Goal: Obtain resource: Download file/media

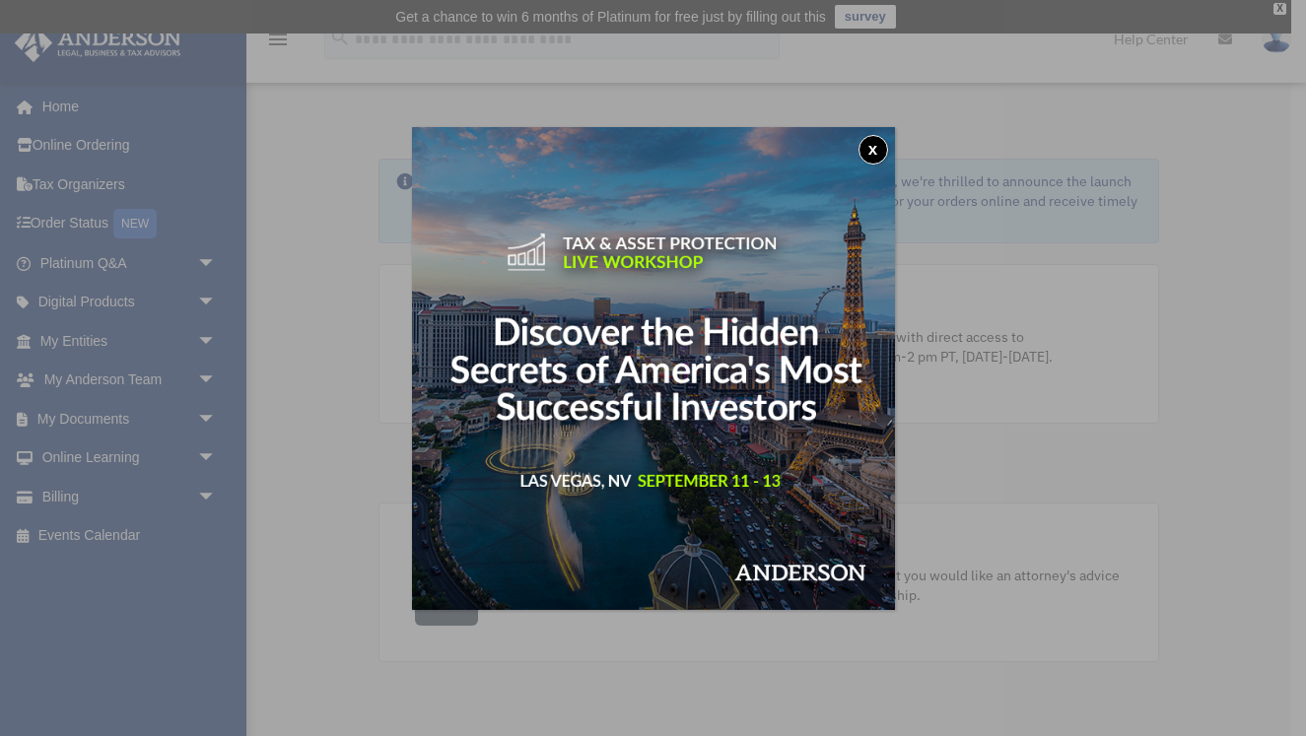
click at [865, 153] on button "x" at bounding box center [874, 150] width 30 height 30
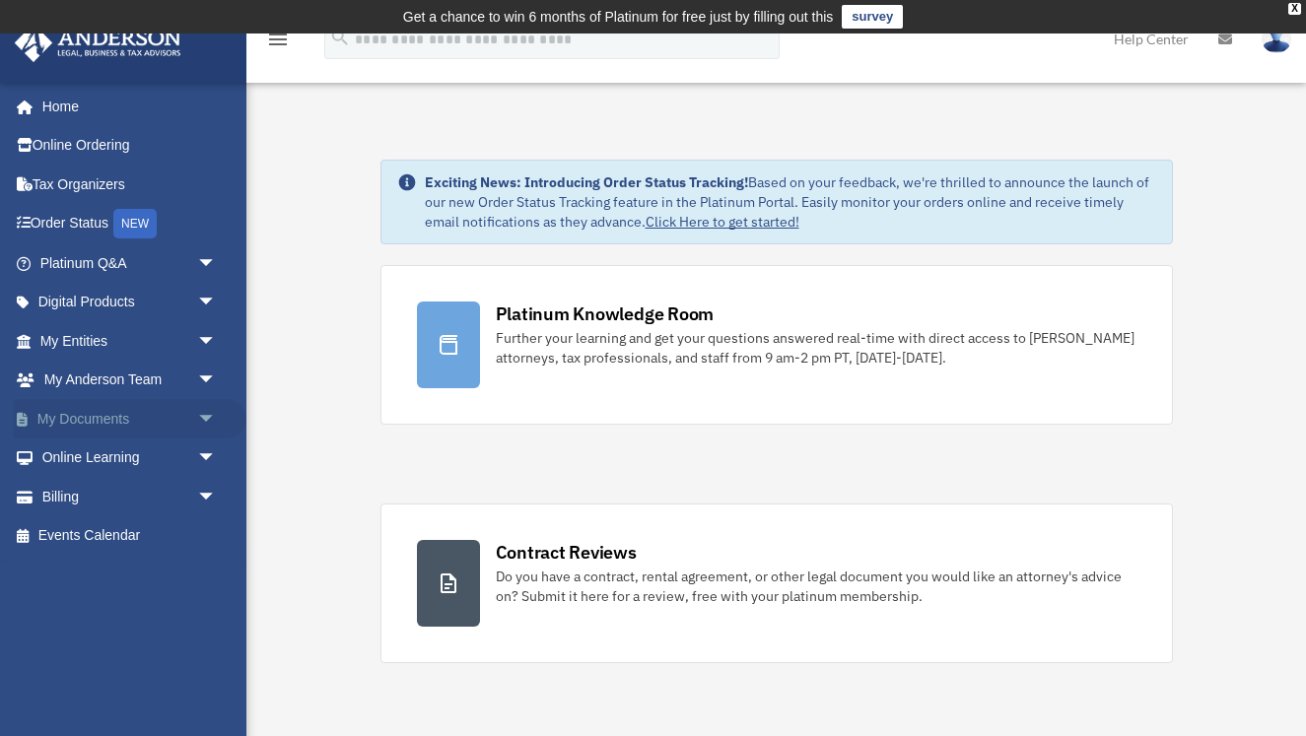
click at [120, 415] on link "My Documents arrow_drop_down" at bounding box center [130, 418] width 233 height 39
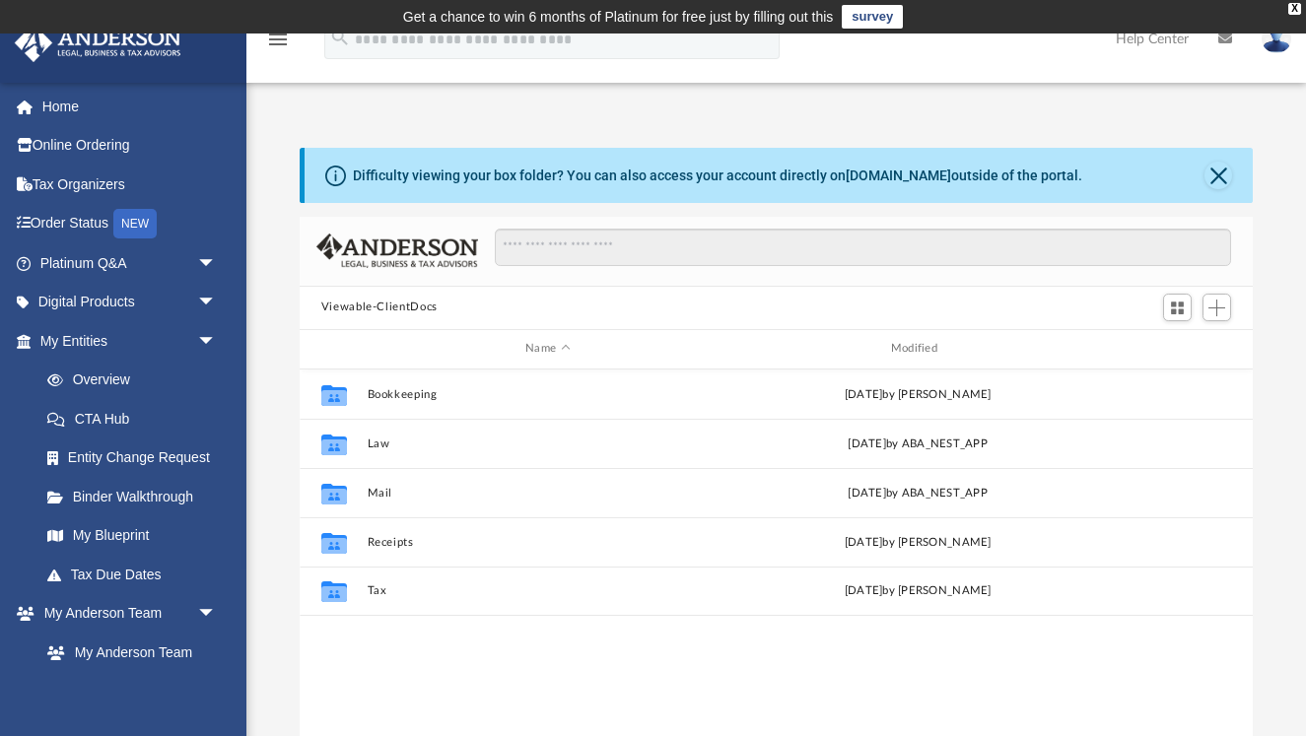
scroll to position [1, 1]
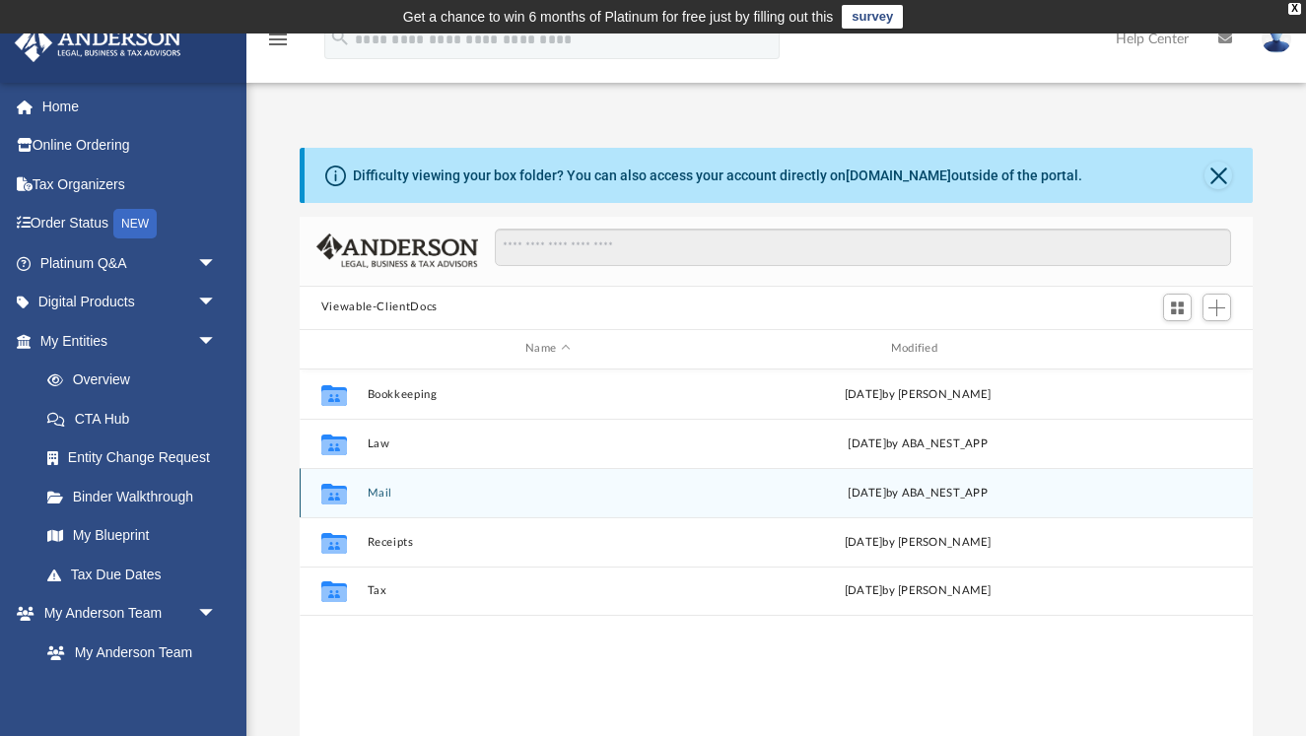
click at [379, 494] on button "Mail" at bounding box center [548, 492] width 362 height 13
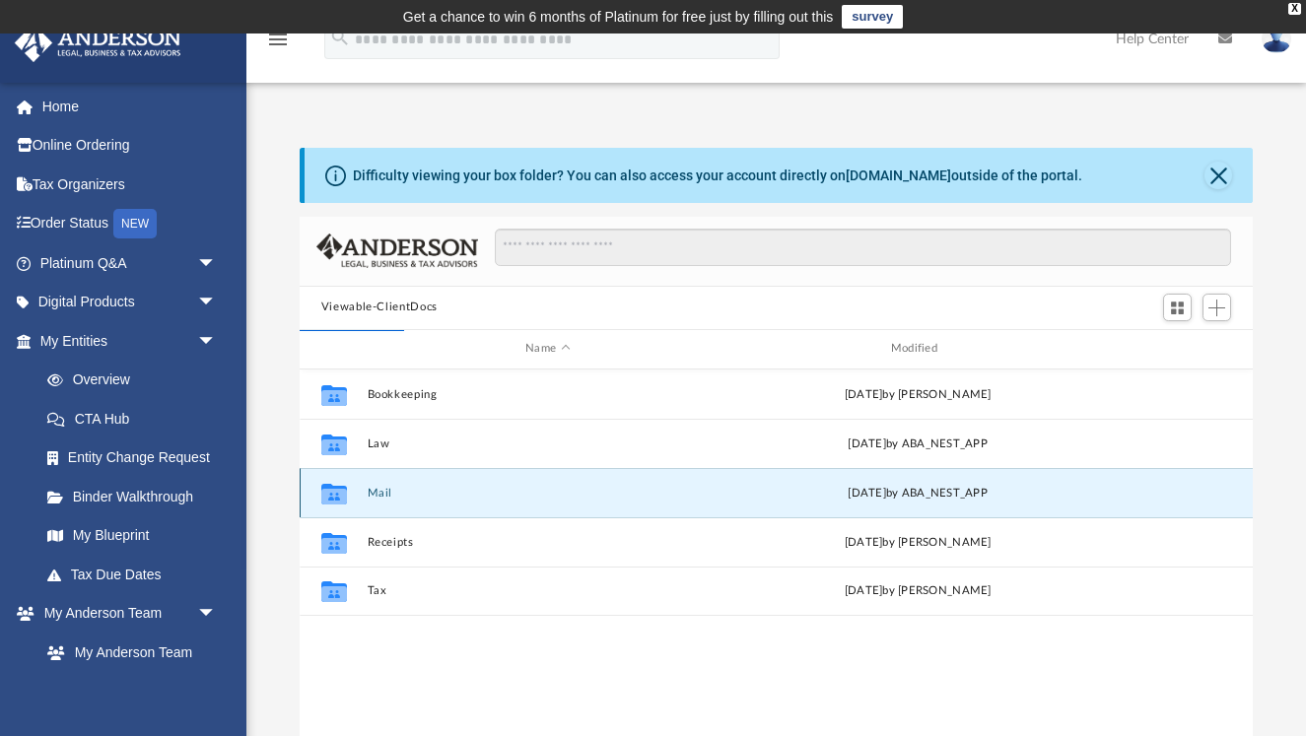
click at [379, 494] on button "Mail" at bounding box center [548, 492] width 362 height 13
click at [378, 490] on button "Mail" at bounding box center [548, 492] width 362 height 13
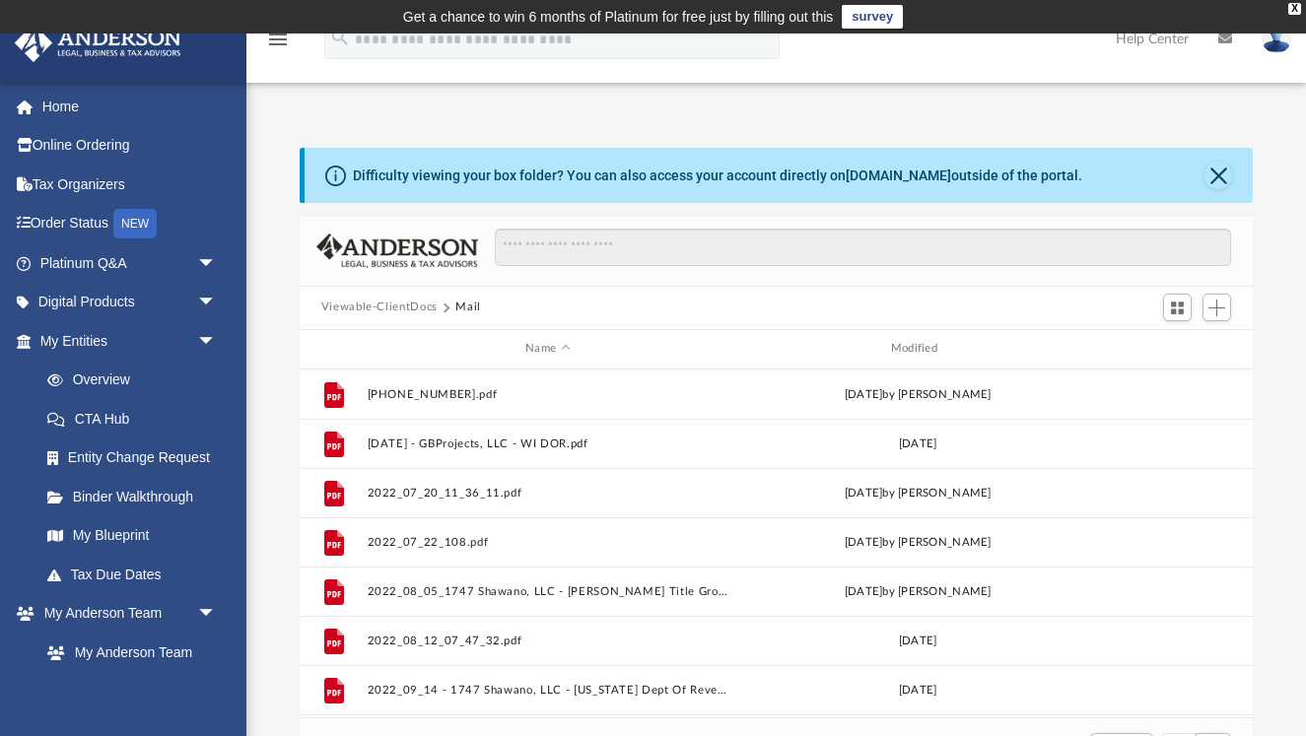
scroll to position [0, 0]
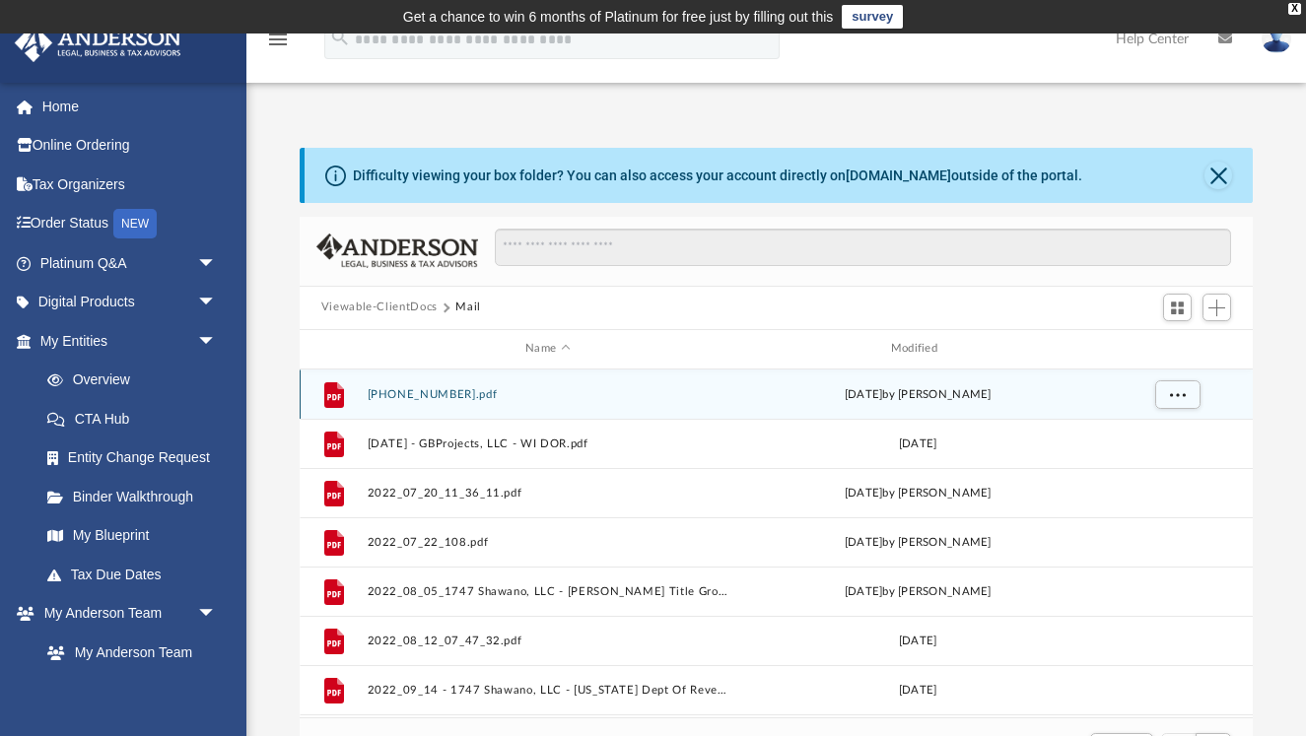
click at [404, 395] on button "[PHONE_NUMBER].pdf" at bounding box center [548, 393] width 362 height 13
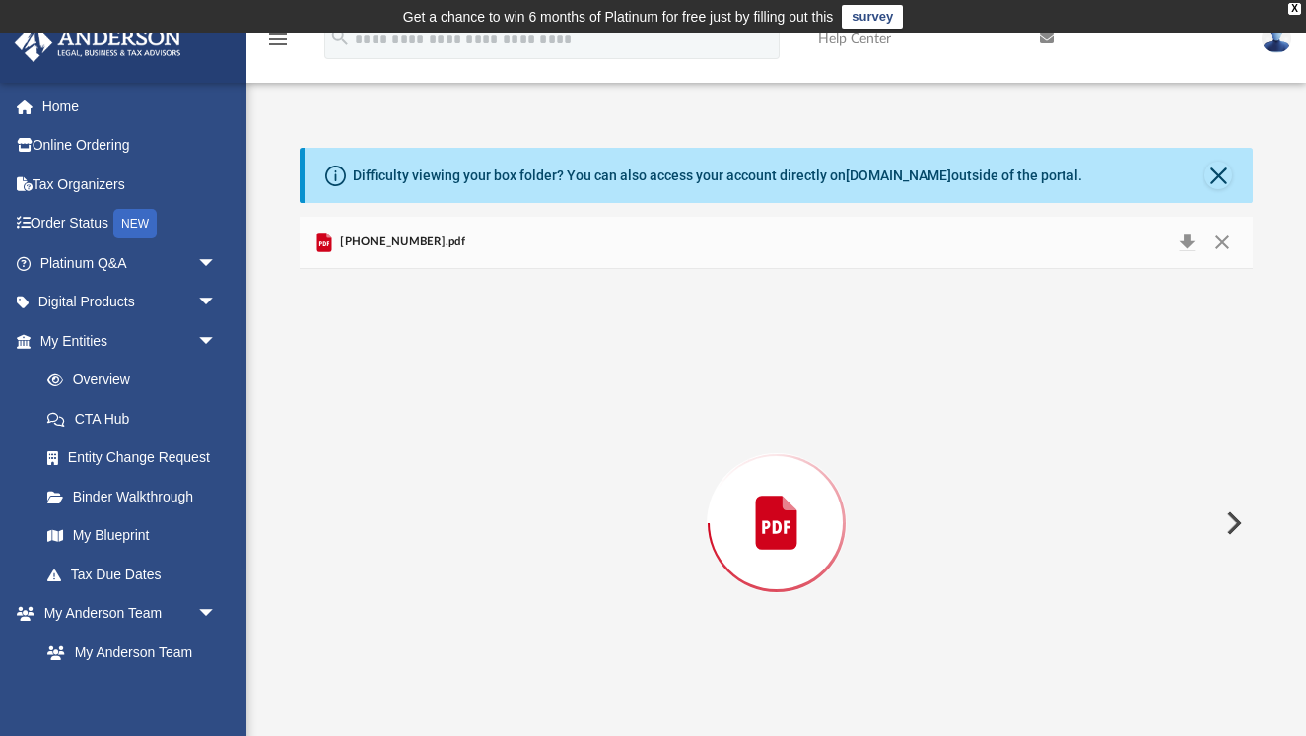
scroll to position [41, 0]
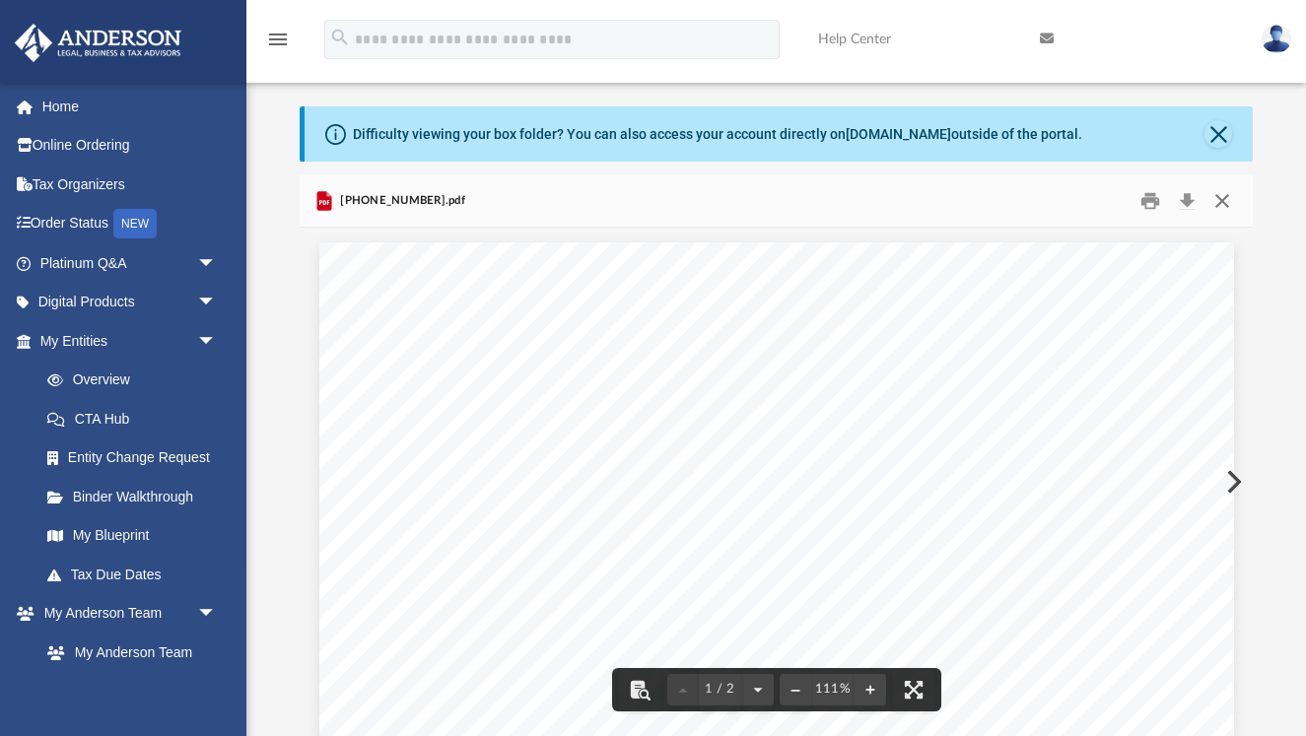
click at [1222, 204] on button "Close" at bounding box center [1221, 200] width 35 height 31
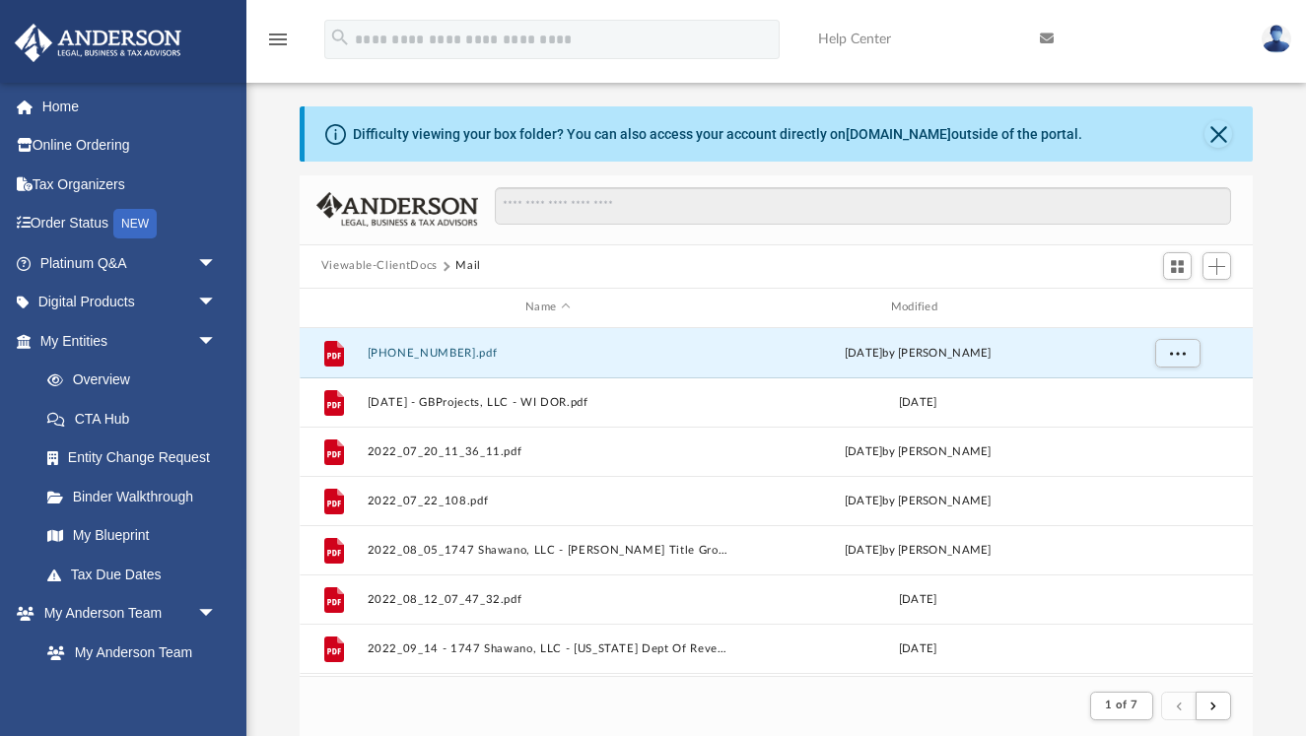
click at [996, 142] on div "Difficulty viewing your box folder? You can also access your account directly o…" at bounding box center [717, 134] width 729 height 21
